Goal: Information Seeking & Learning: Learn about a topic

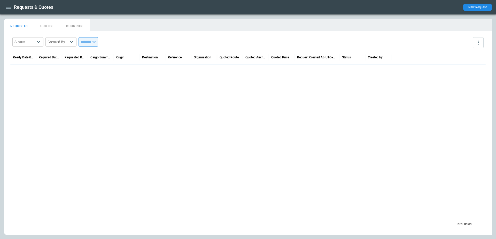
click at [11, 7] on icon "button" at bounding box center [8, 7] width 6 height 6
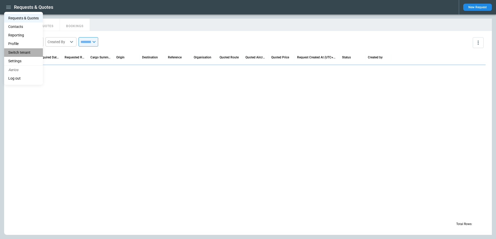
click at [23, 54] on li "Switch tenant" at bounding box center [23, 52] width 39 height 9
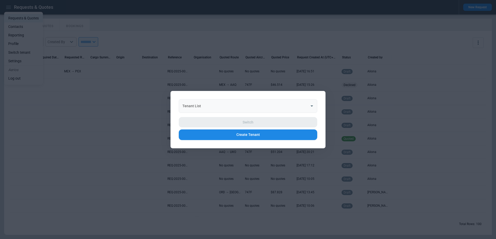
click at [241, 103] on input "Tenant List" at bounding box center [244, 105] width 126 height 9
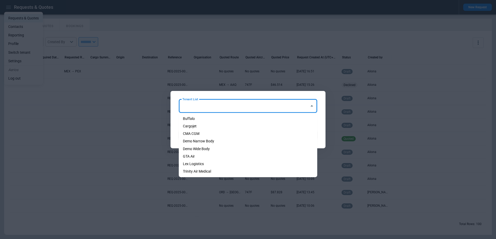
click at [235, 123] on li "Cargojet" at bounding box center [248, 125] width 138 height 7
type input "********"
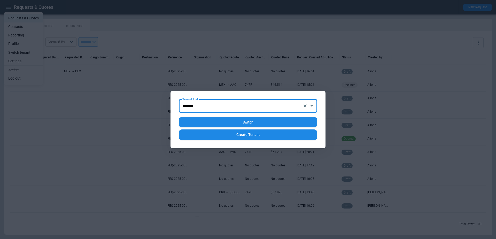
click at [242, 121] on button "Switch" at bounding box center [248, 122] width 138 height 11
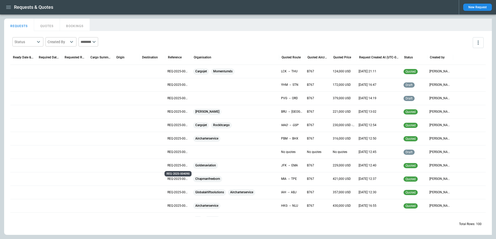
click at [168, 164] on p "REQ-2025-004090" at bounding box center [178, 165] width 22 height 4
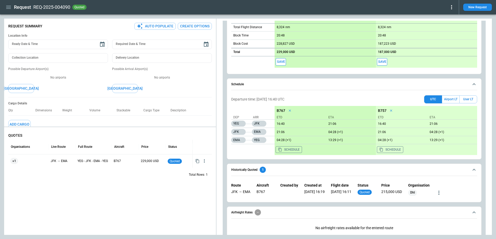
scroll to position [227, 0]
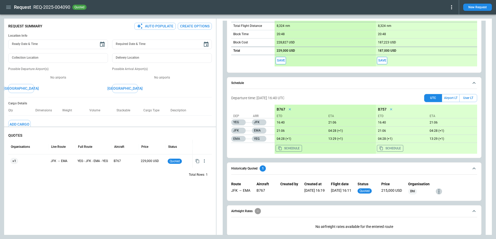
click at [442, 190] on icon "more" at bounding box center [438, 191] width 6 height 6
click at [439, 198] on button "View Quote Details" at bounding box center [428, 198] width 38 height 7
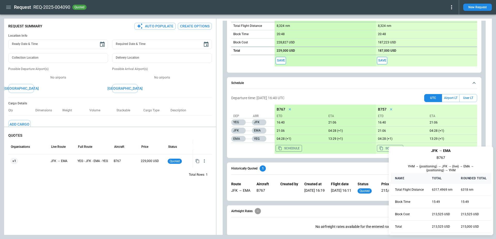
click at [9, 9] on div at bounding box center [248, 119] width 496 height 239
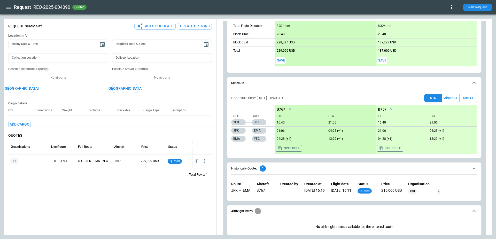
click at [9, 7] on icon "button" at bounding box center [8, 7] width 5 height 3
click at [15, 50] on li "Switch tenant" at bounding box center [23, 52] width 39 height 9
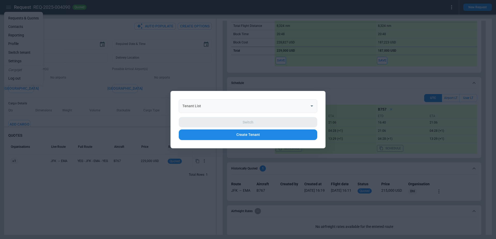
click at [236, 107] on input "Tenant List" at bounding box center [244, 105] width 126 height 9
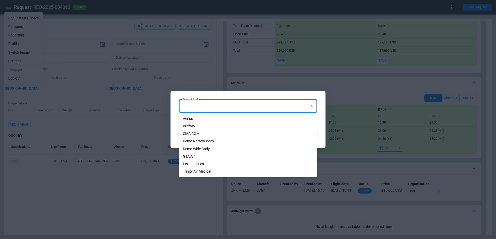
click at [228, 139] on li "Demo Narrow Body" at bounding box center [248, 140] width 138 height 7
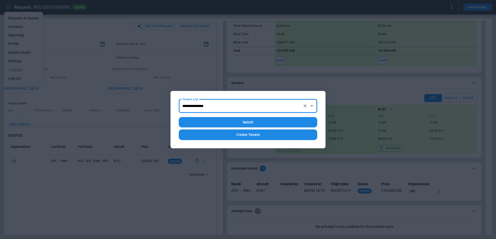
click at [234, 104] on input "**********" at bounding box center [240, 105] width 119 height 9
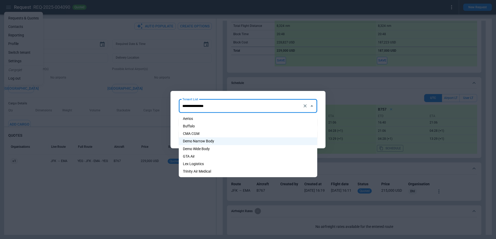
click at [221, 149] on li "Demo Wide Body" at bounding box center [248, 148] width 138 height 7
type input "**********"
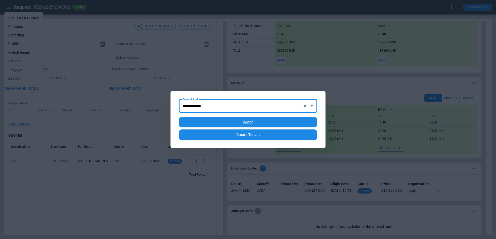
click at [239, 121] on button "Switch" at bounding box center [248, 122] width 138 height 11
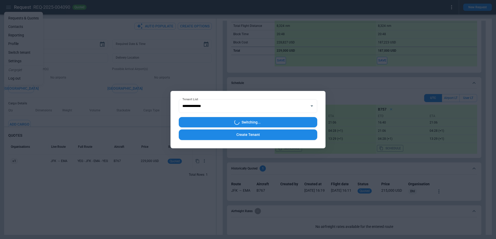
type textarea "*"
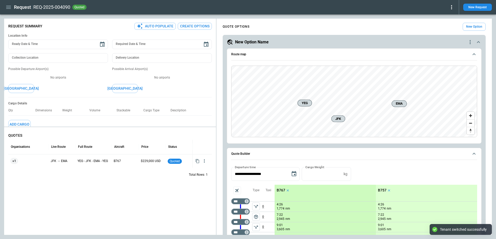
type textarea "*"
click at [11, 10] on icon "button" at bounding box center [8, 7] width 6 height 6
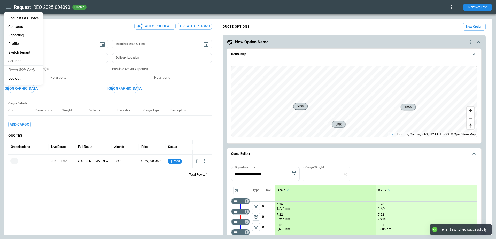
click at [12, 18] on Quotes "Requests & Quotes" at bounding box center [23, 18] width 39 height 9
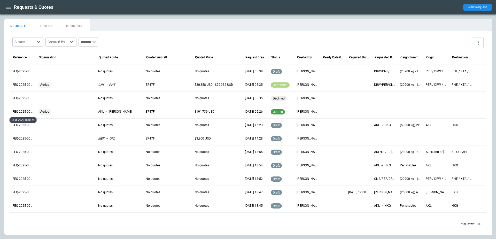
click at [25, 111] on p "REQ-2025-000174" at bounding box center [23, 111] width 22 height 4
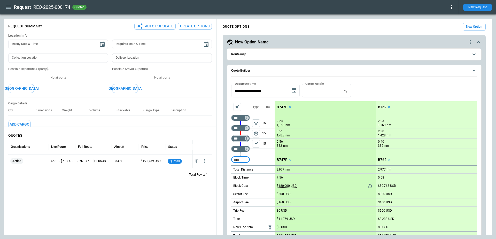
scroll to position [97, 0]
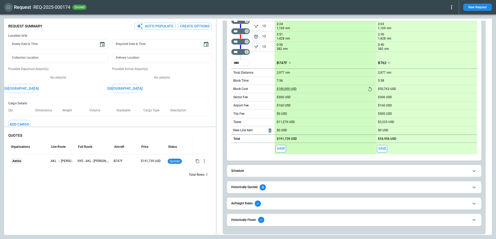
click at [8, 8] on icon "button" at bounding box center [8, 7] width 6 height 6
click at [304, 220] on div at bounding box center [248, 119] width 496 height 239
click at [296, 220] on span "Historically Flown" at bounding box center [349, 220] width 237 height 6
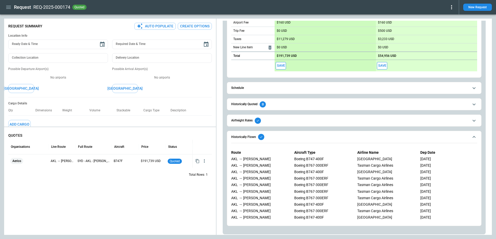
scroll to position [0, 0]
click at [9, 7] on icon "button" at bounding box center [8, 7] width 5 height 3
click at [12, 17] on Quotes "Requests & Quotes" at bounding box center [23, 18] width 39 height 9
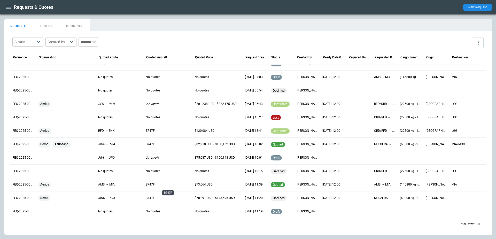
click at [157, 182] on p "B747F" at bounding box center [168, 184] width 45 height 4
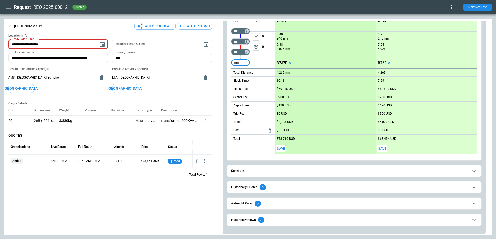
click at [311, 189] on span "Historically Quoted 3" at bounding box center [349, 187] width 237 height 6
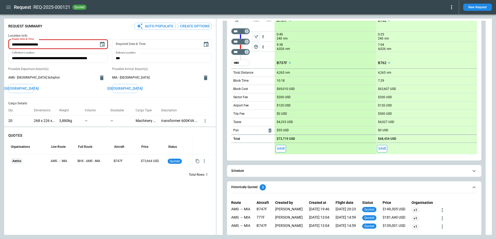
click at [445, 209] on icon "more" at bounding box center [442, 210] width 6 height 6
click at [452, 217] on button "View Quote Details" at bounding box center [439, 217] width 38 height 7
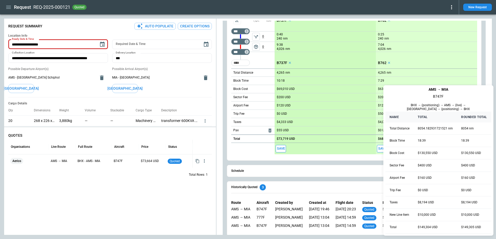
click at [364, 174] on div at bounding box center [248, 119] width 496 height 239
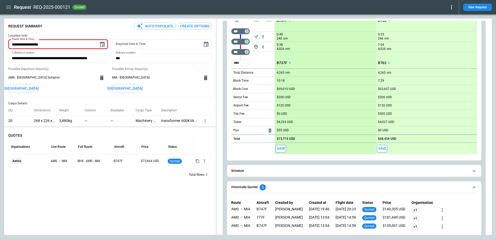
click at [445, 208] on icon "more" at bounding box center [442, 210] width 6 height 6
click at [449, 218] on button "View Quote Details" at bounding box center [439, 217] width 38 height 7
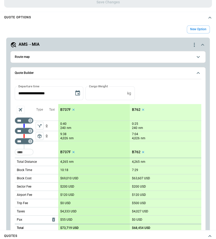
scroll to position [286, 0]
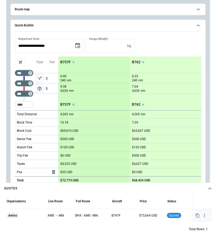
click at [204, 216] on icon "button" at bounding box center [203, 214] width 5 height 5
click at [170, 43] on div at bounding box center [108, 119] width 216 height 239
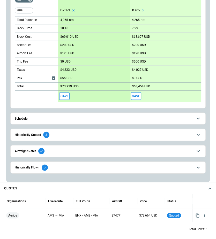
click at [159, 131] on span "Historically Quoted 3" at bounding box center [104, 134] width 178 height 6
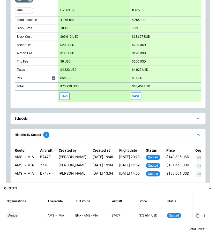
scroll to position [0, 43]
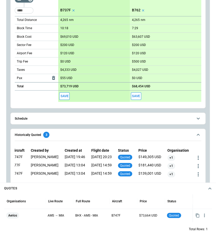
click at [197, 158] on icon "more" at bounding box center [198, 157] width 6 height 6
click at [188, 163] on button "View Quote Details" at bounding box center [179, 164] width 38 height 7
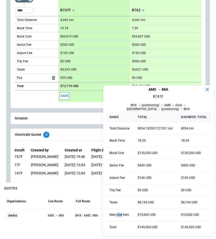
click at [145, 214] on td "$10,000 USD" at bounding box center [154, 215] width 43 height 12
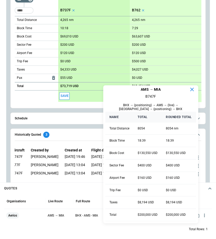
click at [116, 191] on td "Trip Fee" at bounding box center [119, 190] width 28 height 12
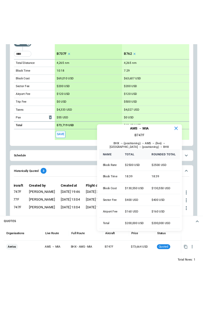
scroll to position [213, 0]
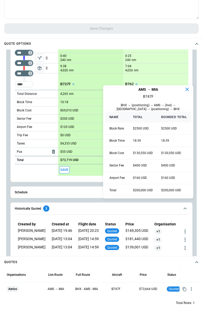
type textarea "*"
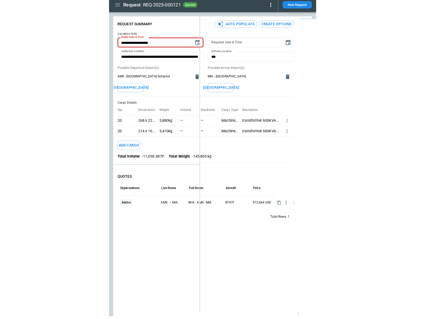
scroll to position [0, 0]
